Goal: Information Seeking & Learning: Learn about a topic

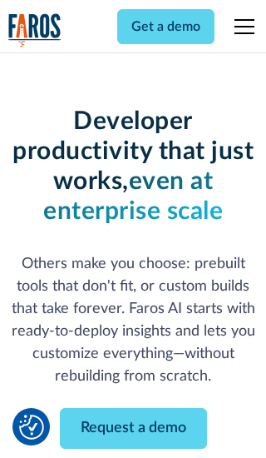
scroll to position [200, 0]
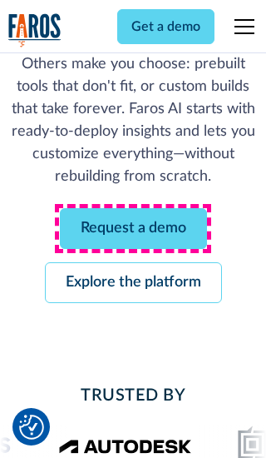
click at [133, 228] on link "Request a demo" at bounding box center [133, 228] width 147 height 41
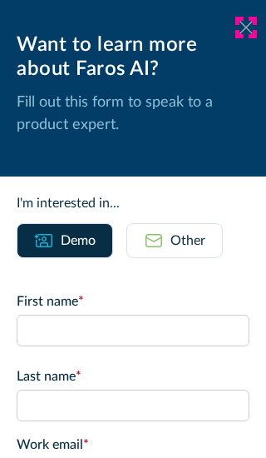
click at [246, 27] on icon at bounding box center [246, 27] width 13 height 12
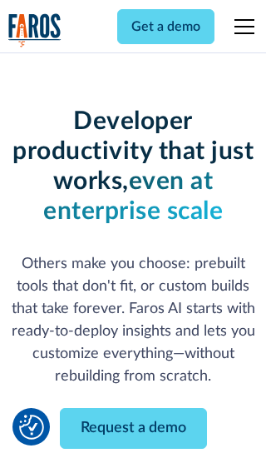
scroll to position [254, 0]
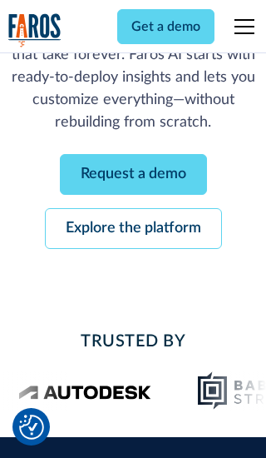
click at [133, 228] on link "Explore the platform" at bounding box center [133, 228] width 177 height 41
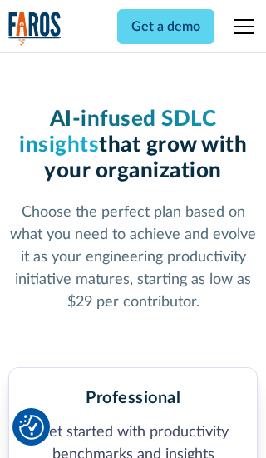
scroll to position [2580, 0]
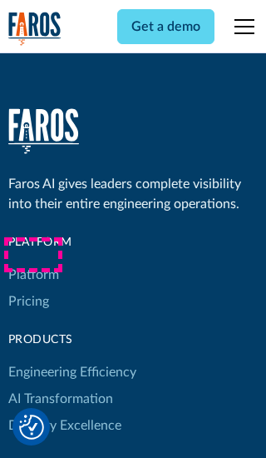
click at [32, 261] on link "Platform" at bounding box center [33, 274] width 51 height 27
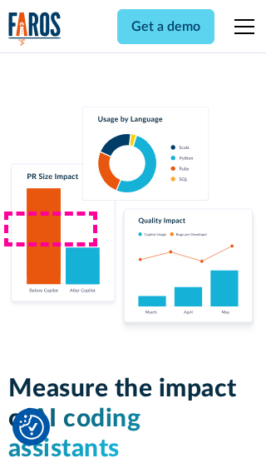
scroll to position [10293, 0]
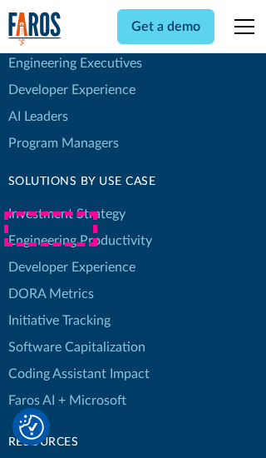
click at [50, 281] on link "DORA Metrics" at bounding box center [51, 294] width 86 height 27
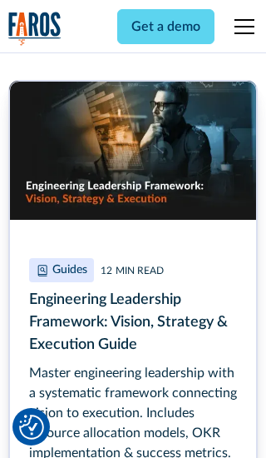
scroll to position [7531, 0]
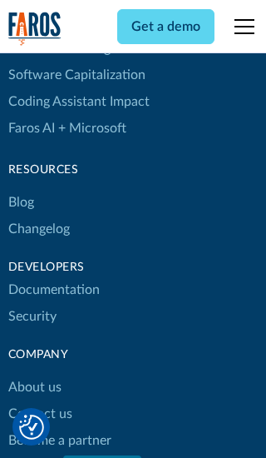
click at [38, 229] on link "Changelog" at bounding box center [39, 229] width 62 height 27
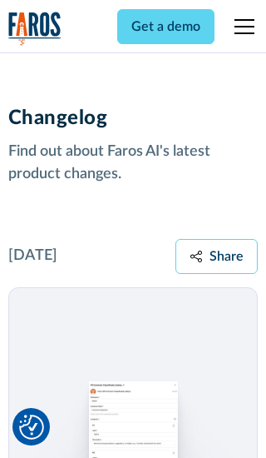
scroll to position [20111, 0]
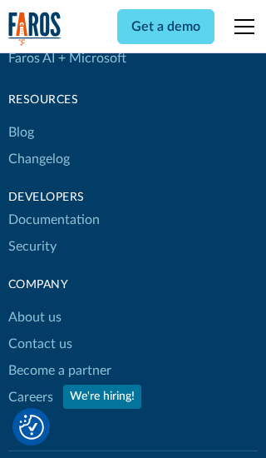
click at [34, 304] on link "About us" at bounding box center [34, 317] width 53 height 27
